Goal: Task Accomplishment & Management: Manage account settings

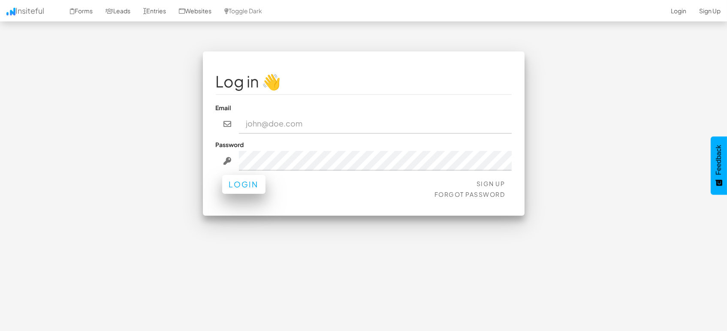
type input "marketing@mapsted.com"
click at [236, 181] on button "Login" at bounding box center [243, 184] width 43 height 19
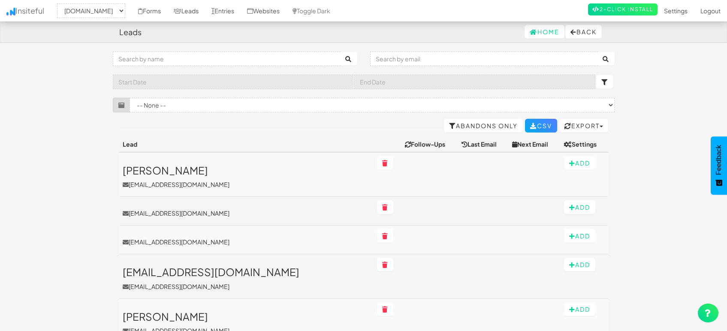
select select "1505"
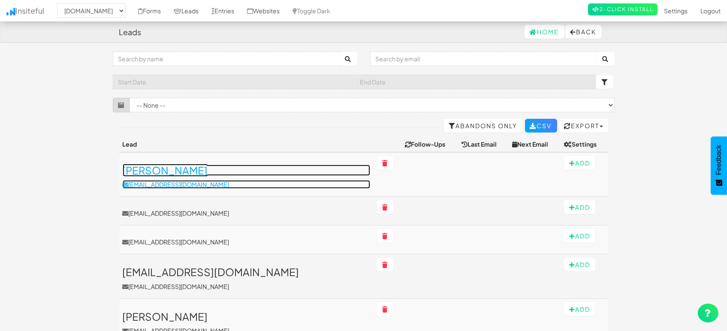
click at [160, 174] on h3 "[PERSON_NAME]" at bounding box center [247, 170] width 248 height 11
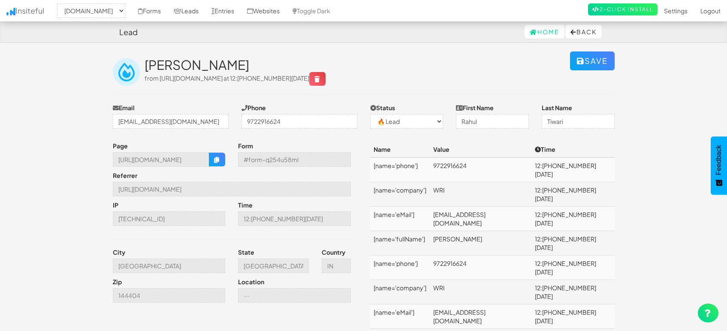
select select "1505"
select select "0"
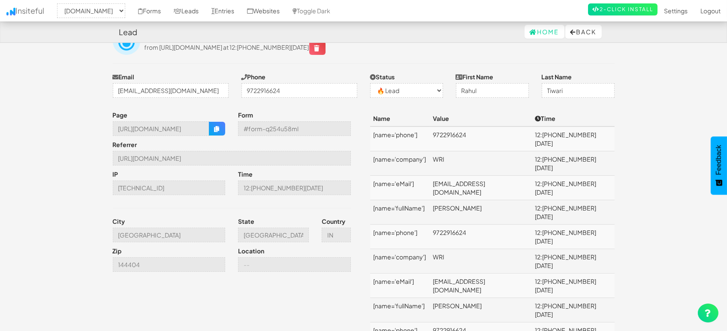
scroll to position [48, 0]
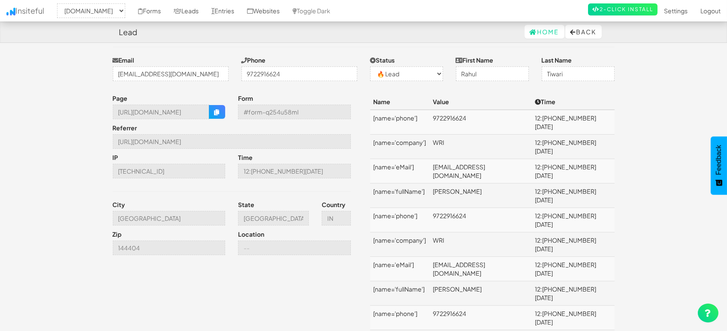
click at [63, 154] on body "Lead Home Back Toggle navigation Insiteful -- None -- [DOMAIN_NAME] Forms Leads…" at bounding box center [363, 245] width 727 height 587
click at [167, 218] on input "[GEOGRAPHIC_DATA]" at bounding box center [169, 218] width 113 height 15
click at [214, 111] on icon "button" at bounding box center [217, 112] width 6 height 6
